Goal: Information Seeking & Learning: Learn about a topic

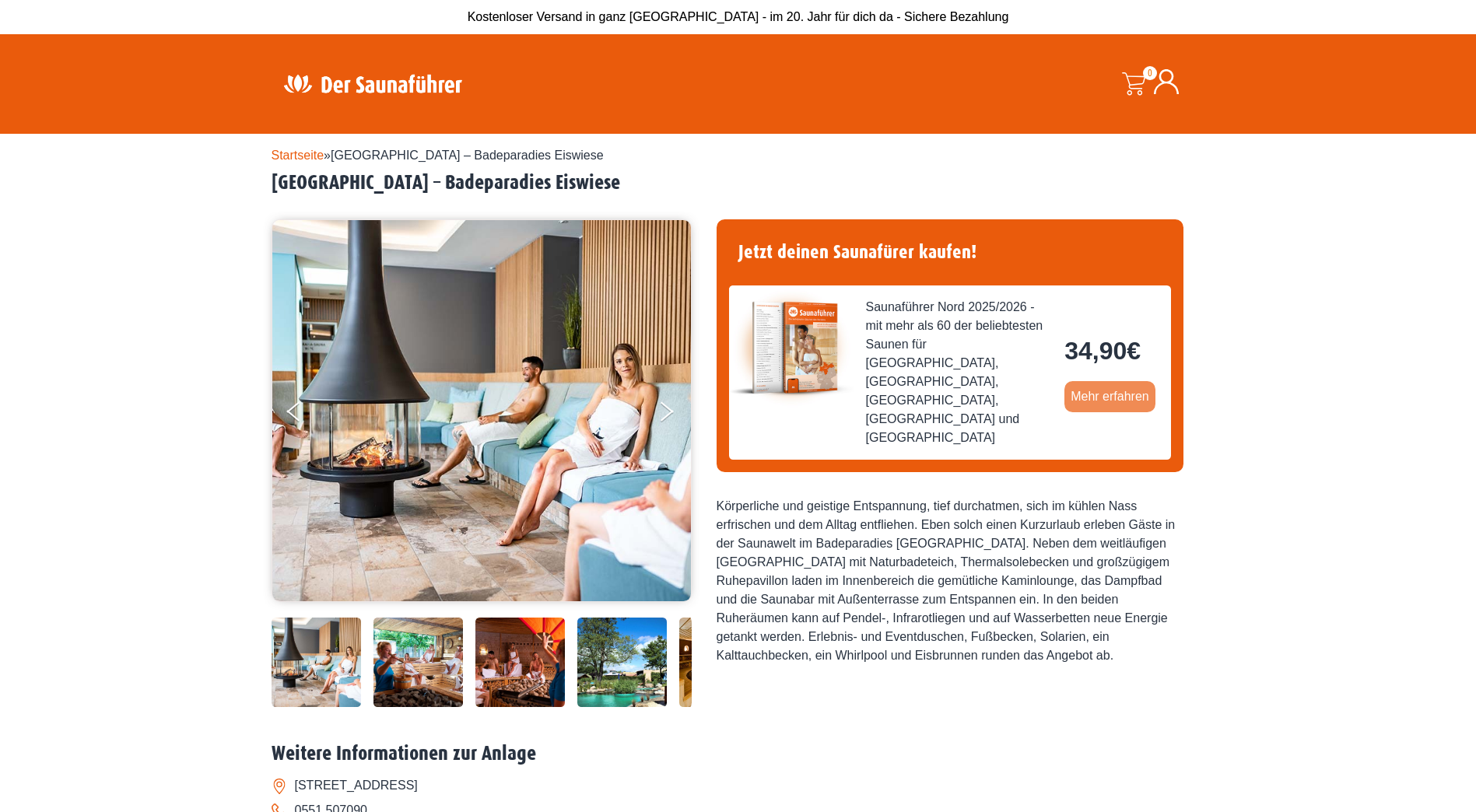
click at [1096, 381] on link "Mehr erfahren" at bounding box center [1110, 397] width 91 height 31
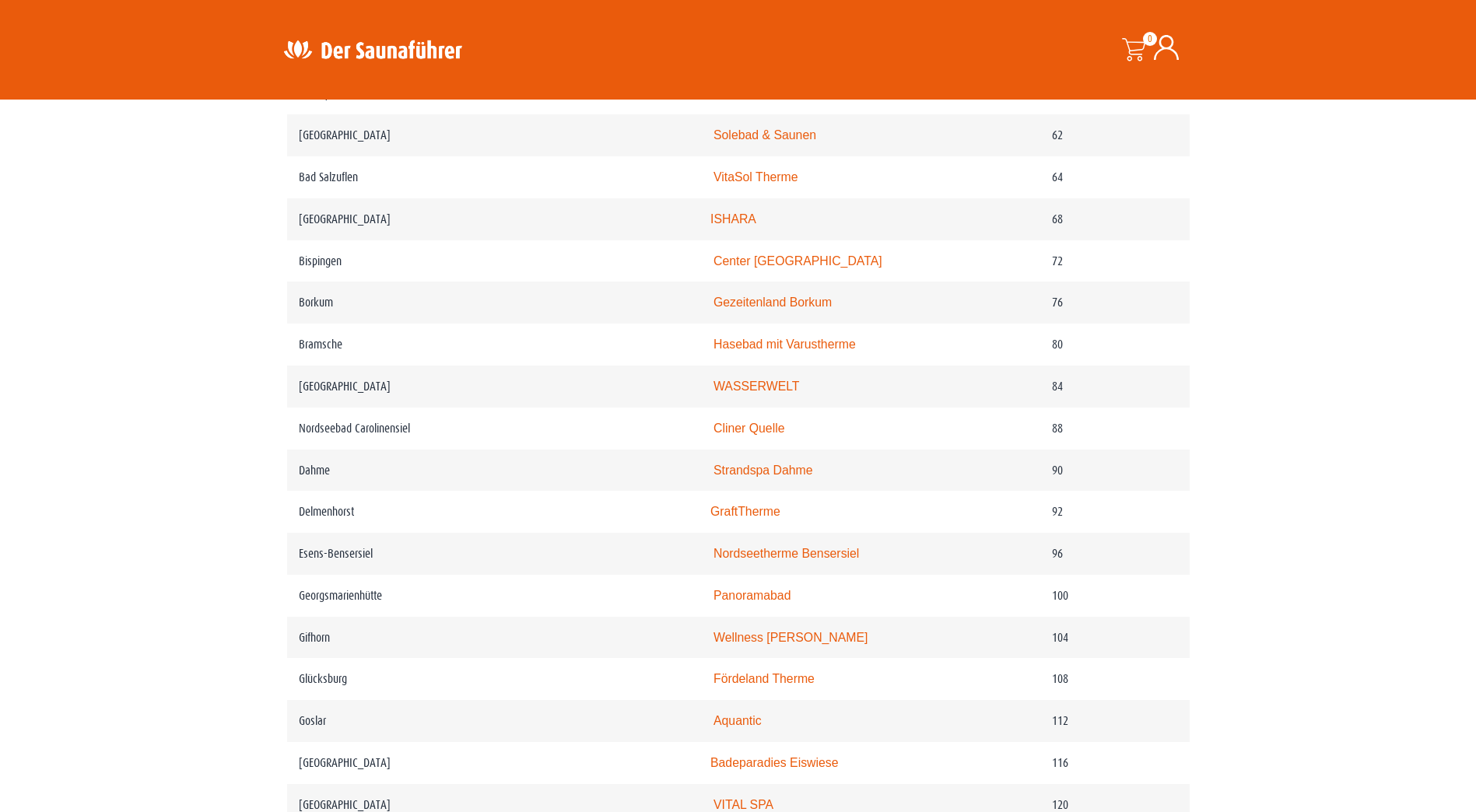
scroll to position [1478, 0]
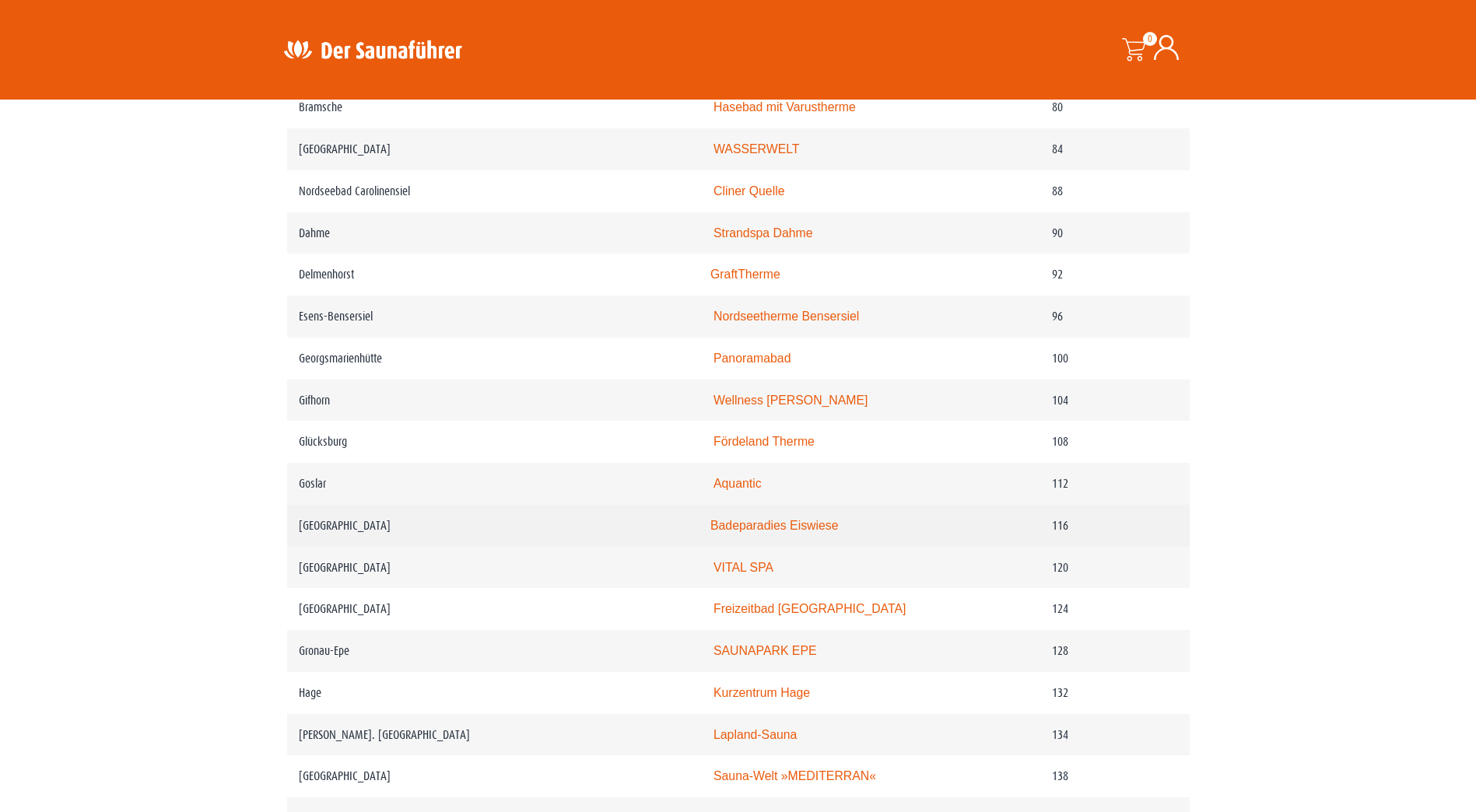
click at [1040, 547] on td "116" at bounding box center [1114, 525] width 149 height 42
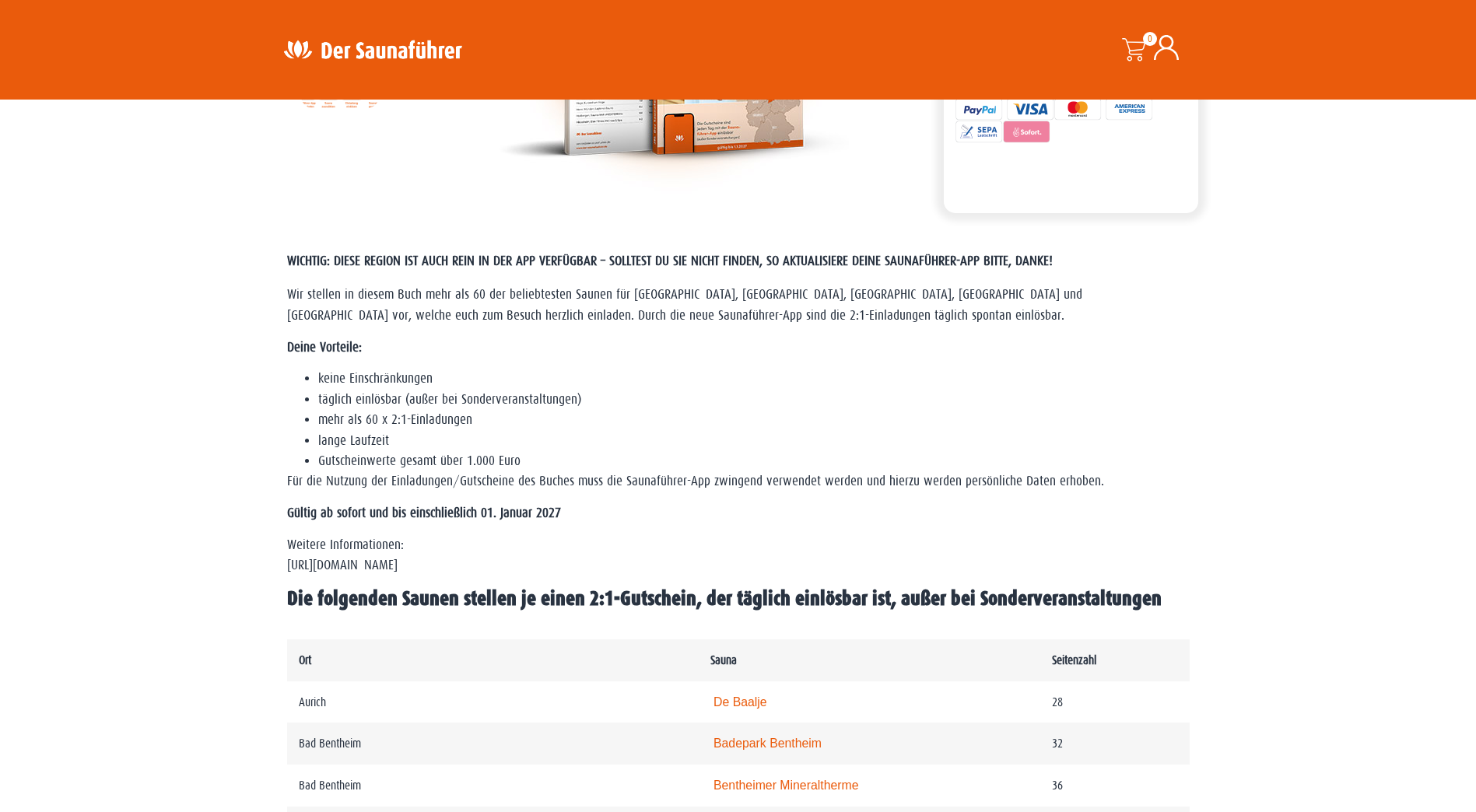
scroll to position [389, 0]
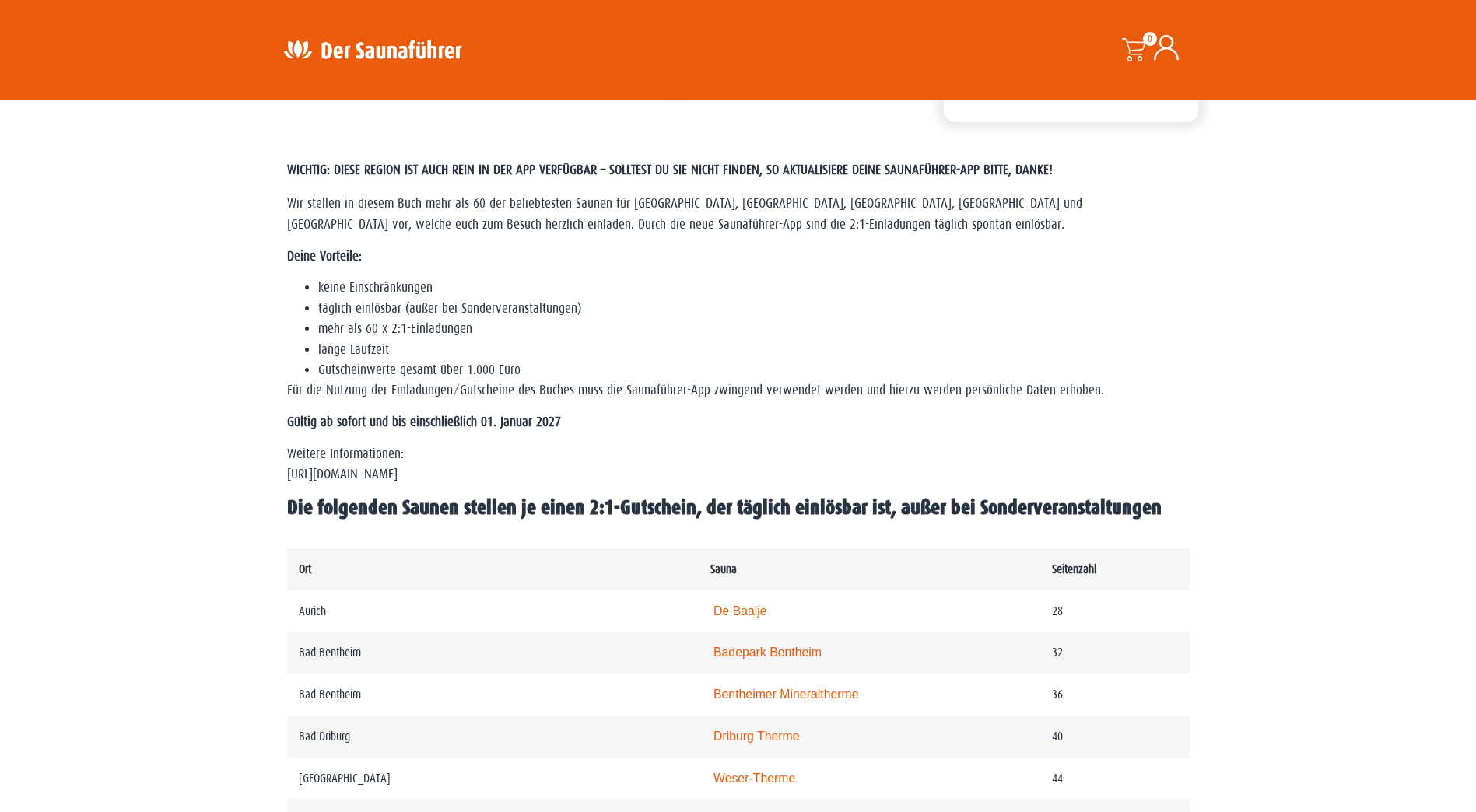
click at [412, 476] on p "Weitere Informationen: https://www.der-saunafuehrer.de/app" at bounding box center [738, 465] width 903 height 41
drag, startPoint x: 284, startPoint y: 477, endPoint x: 485, endPoint y: 474, distance: 201.0
click at [485, 474] on div "WICHTIG: DIESE REGION IST AUCH REIN IN DER APP VERFÜGBAR – SOLLTEST DU SIE NICH…" at bounding box center [738, 339] width 918 height 403
drag, startPoint x: 485, startPoint y: 474, endPoint x: 475, endPoint y: 475, distance: 10.0
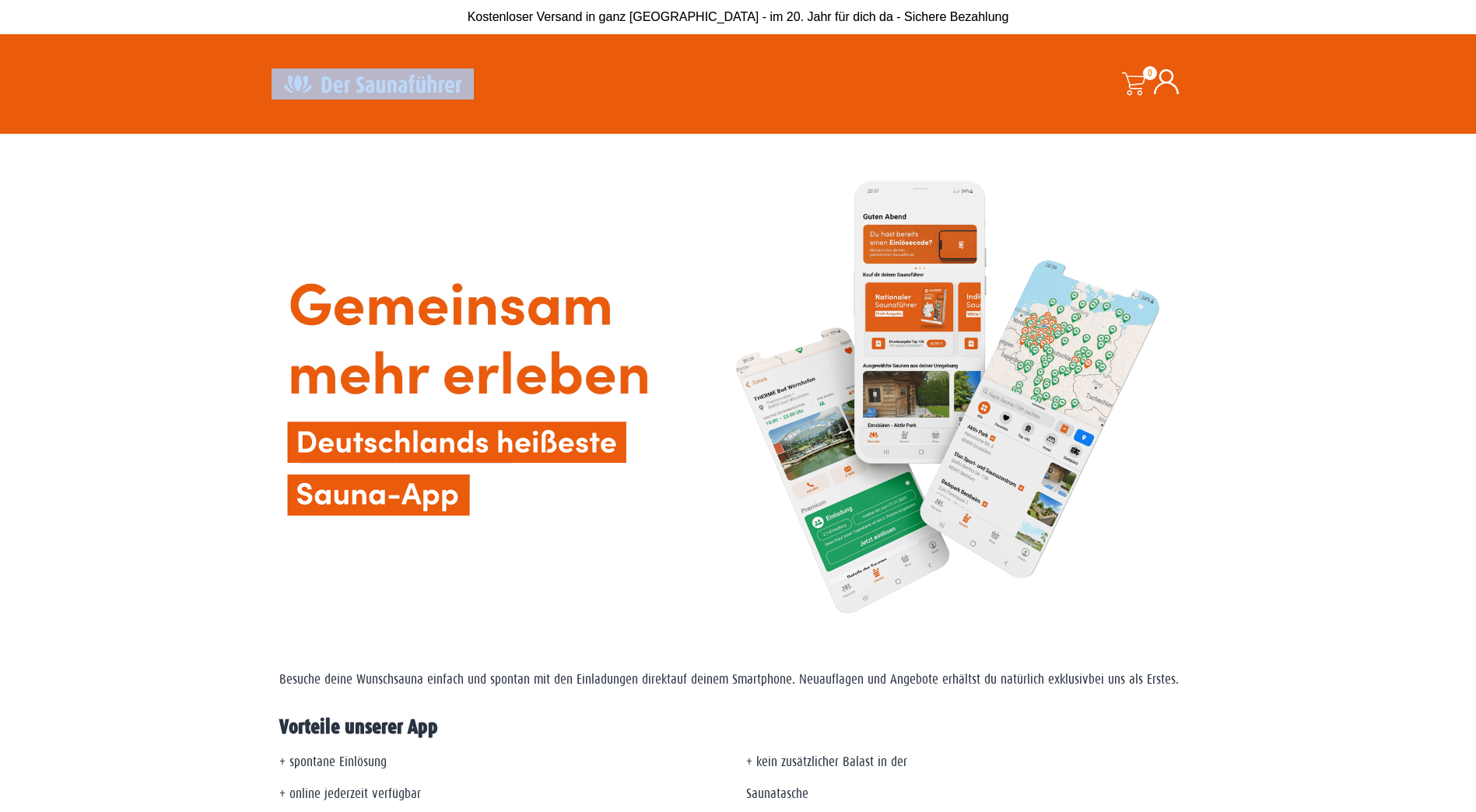
drag, startPoint x: 475, startPoint y: 81, endPoint x: 369, endPoint y: 97, distance: 107.2
click at [369, 97] on div at bounding box center [434, 83] width 326 height 30
drag, startPoint x: 369, startPoint y: 97, endPoint x: 441, endPoint y: 81, distance: 73.8
drag, startPoint x: 441, startPoint y: 81, endPoint x: 786, endPoint y: 251, distance: 384.6
click at [786, 251] on img at bounding box center [738, 397] width 918 height 513
